Goal: Information Seeking & Learning: Compare options

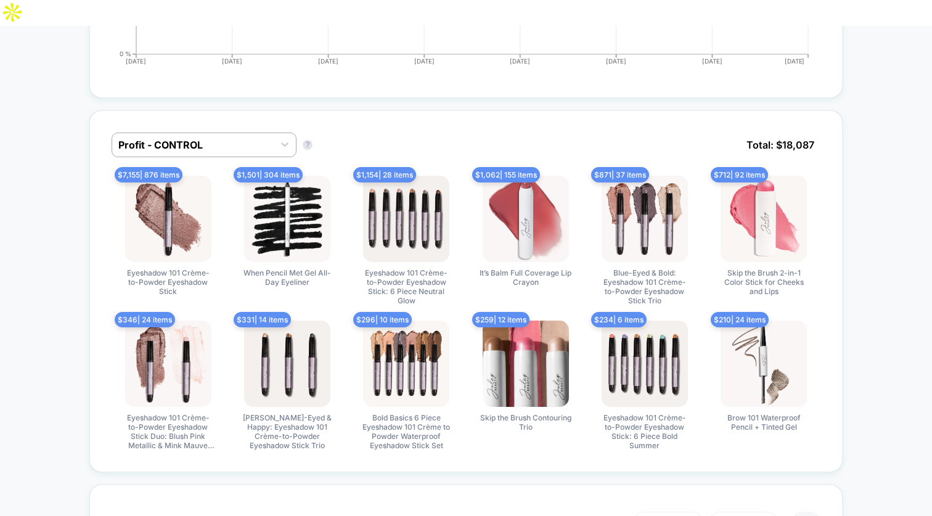
scroll to position [778, 0]
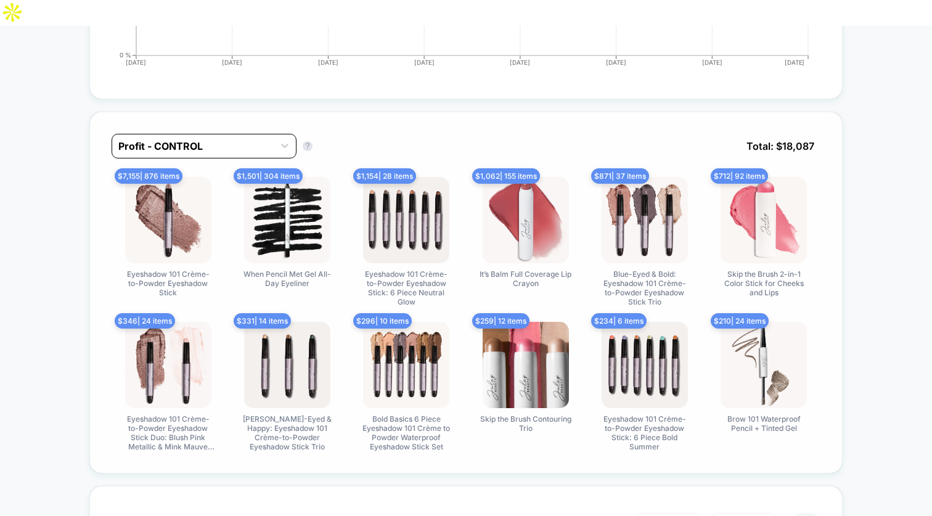
click at [254, 139] on div at bounding box center [192, 146] width 149 height 15
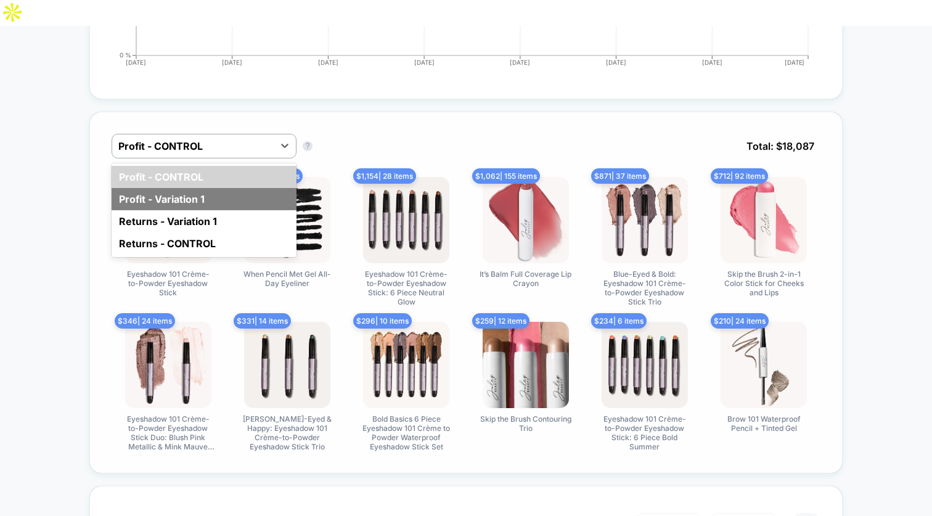
click at [229, 188] on div "Profit - Variation 1" at bounding box center [204, 199] width 185 height 22
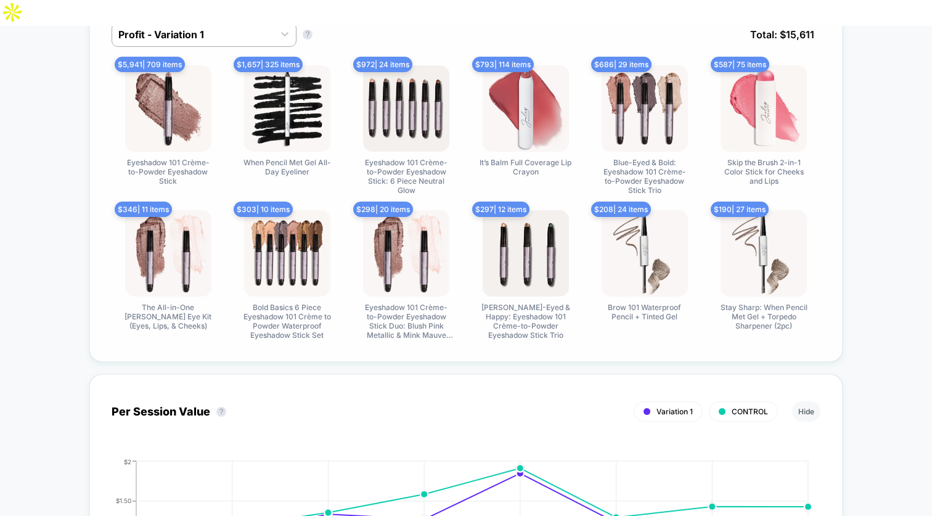
scroll to position [863, 0]
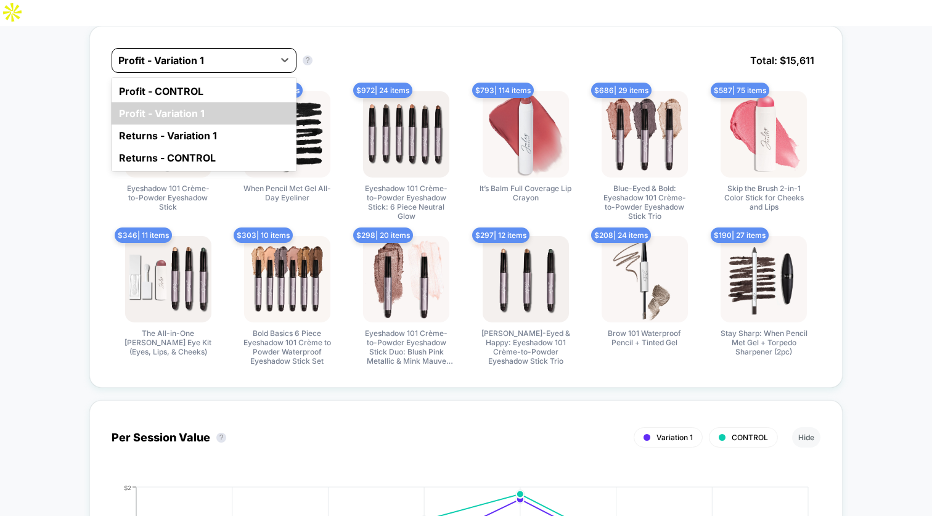
click at [248, 51] on div "Profit - Variation 1" at bounding box center [192, 61] width 161 height 20
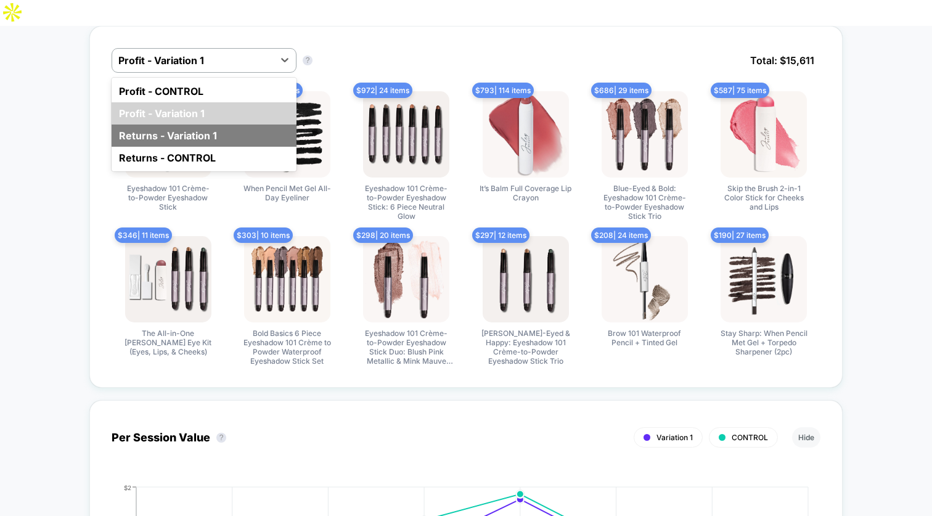
click at [215, 124] on div "Returns - Variation 1" at bounding box center [204, 135] width 185 height 22
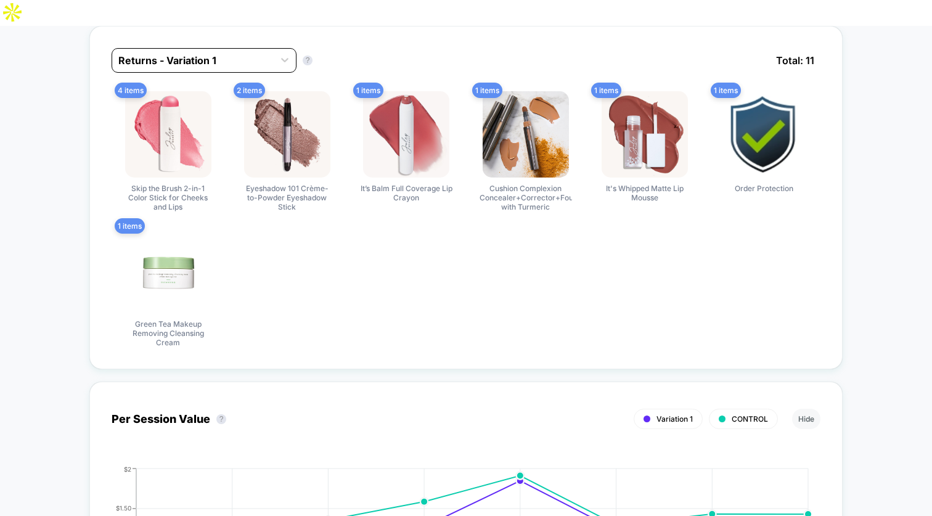
click at [218, 53] on div at bounding box center [192, 60] width 149 height 15
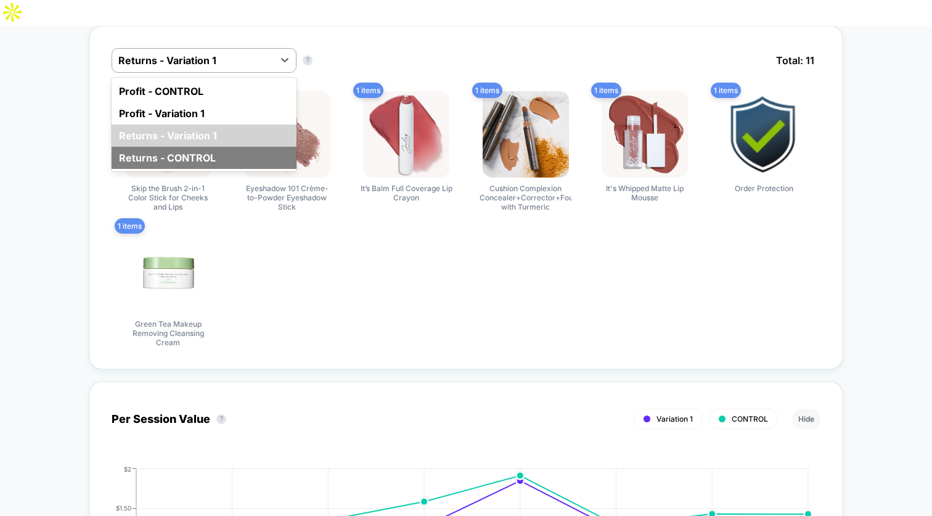
click at [203, 147] on div "Returns - CONTROL" at bounding box center [204, 158] width 185 height 22
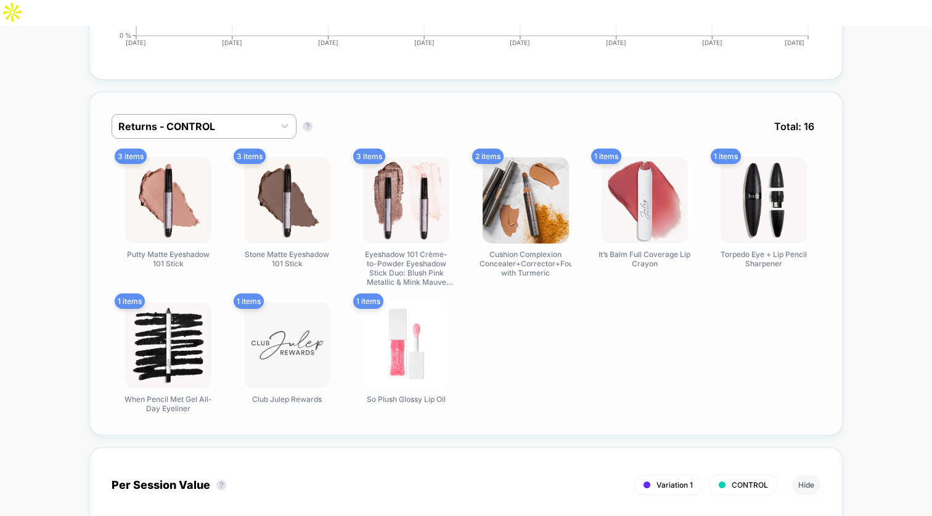
scroll to position [787, 0]
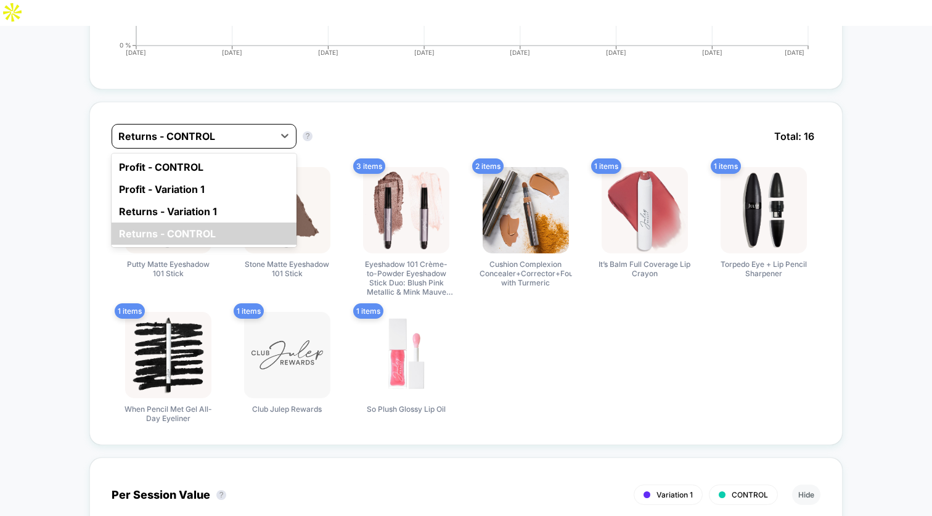
click at [224, 129] on div at bounding box center [192, 136] width 149 height 15
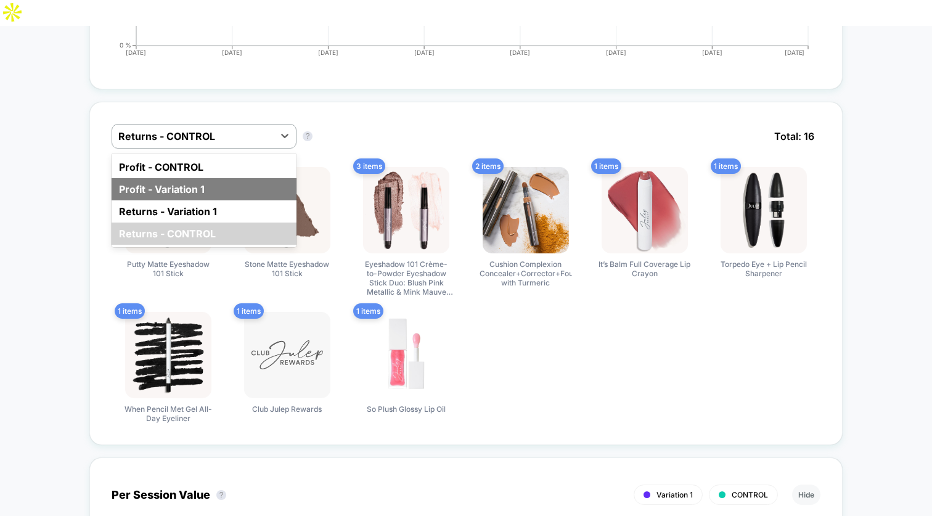
click at [205, 178] on div "Profit - Variation 1" at bounding box center [204, 189] width 185 height 22
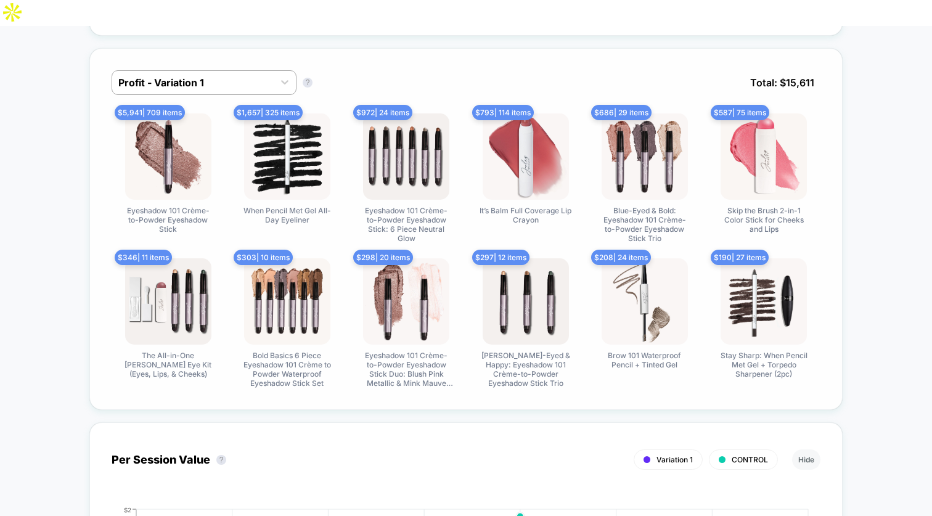
scroll to position [844, 0]
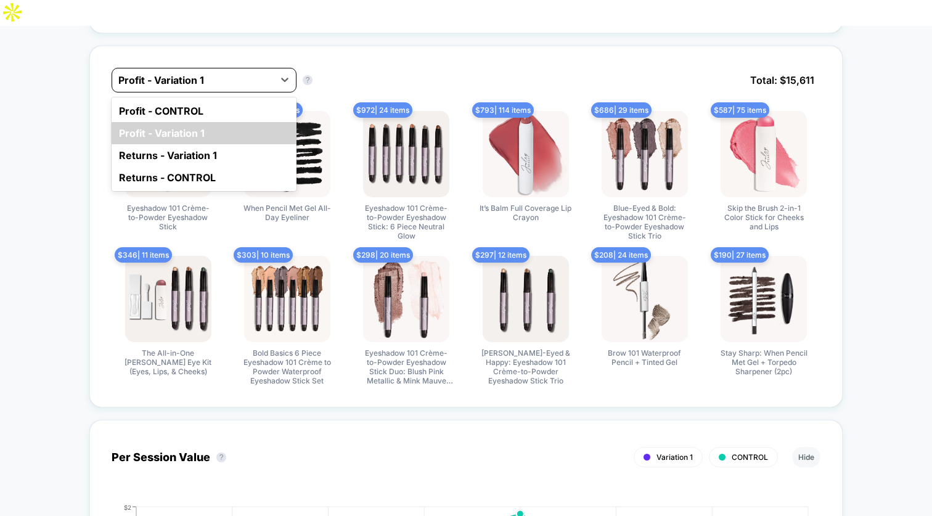
click at [198, 73] on div at bounding box center [192, 80] width 149 height 15
click at [198, 100] on div "Profit - CONTROL" at bounding box center [204, 111] width 185 height 22
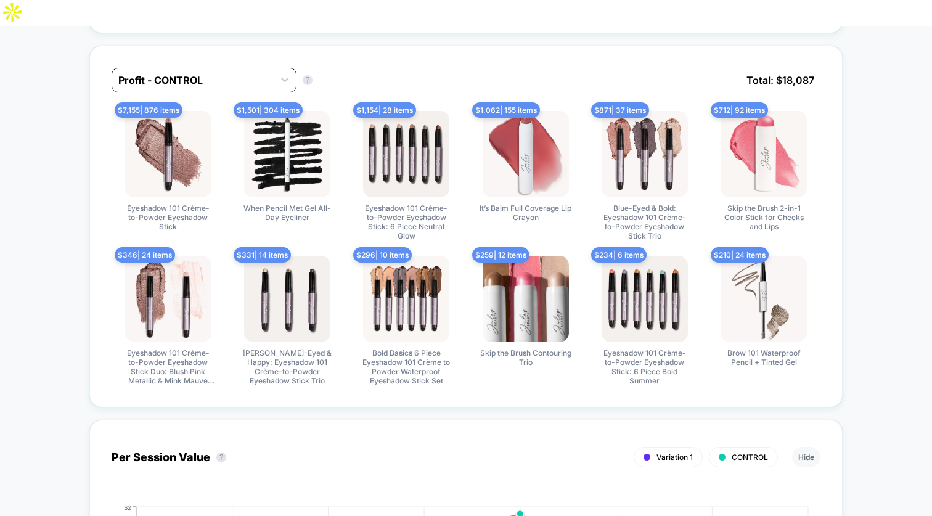
click at [187, 73] on div at bounding box center [192, 80] width 149 height 15
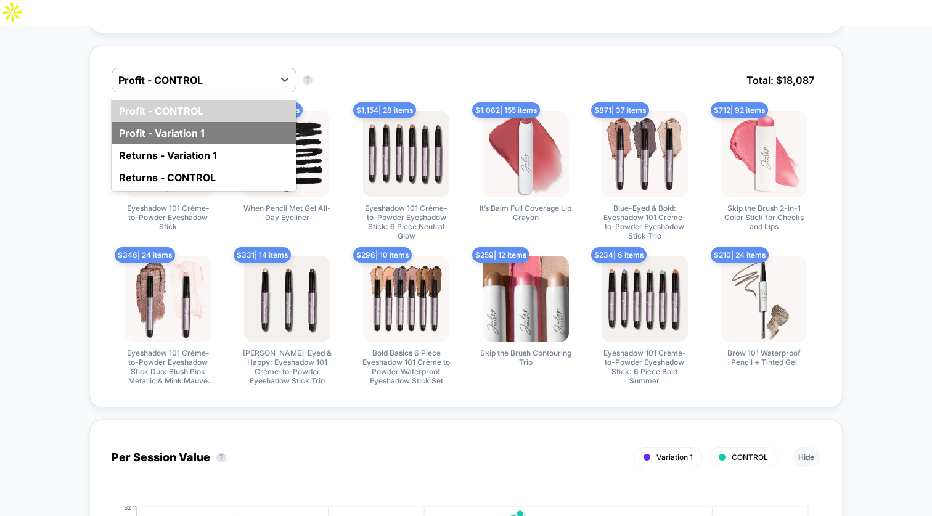
click at [182, 122] on div "Profit - Variation 1" at bounding box center [204, 133] width 185 height 22
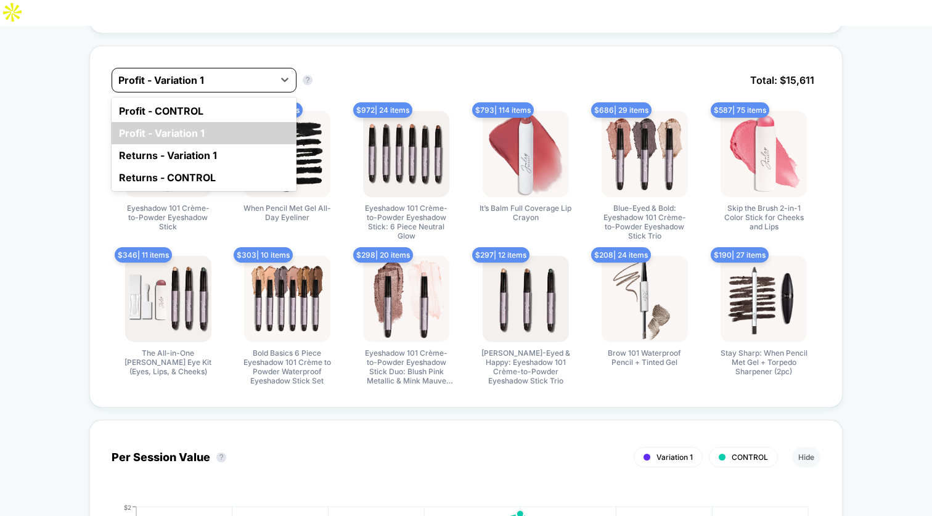
click at [190, 73] on div at bounding box center [192, 80] width 149 height 15
click at [190, 100] on div "Profit - CONTROL" at bounding box center [204, 111] width 185 height 22
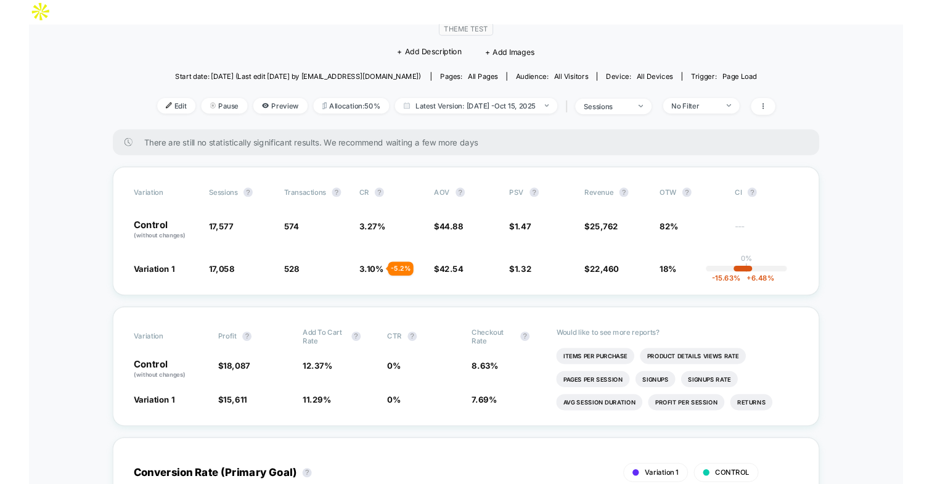
scroll to position [123, 0]
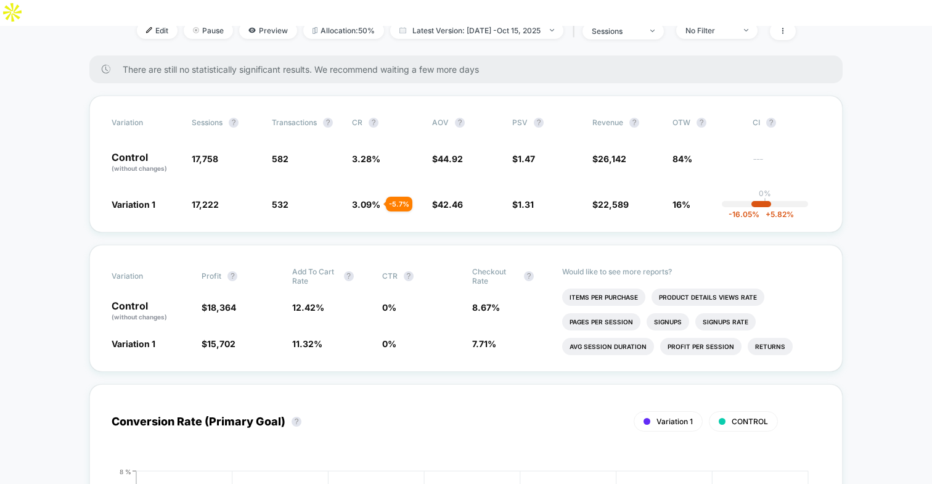
scroll to position [192, 0]
